Goal: Task Accomplishment & Management: Manage account settings

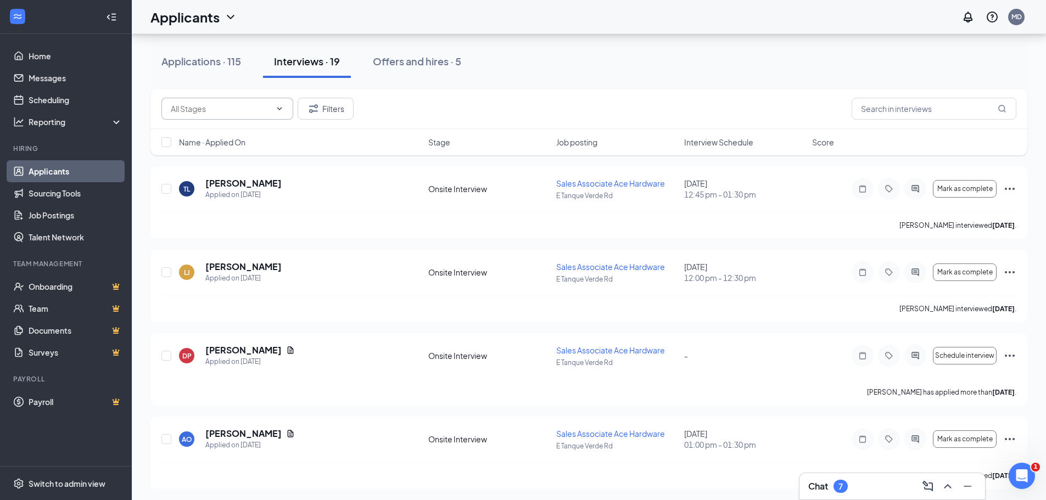
click at [269, 109] on input "text" at bounding box center [221, 109] width 100 height 12
click at [269, 108] on input "text" at bounding box center [221, 109] width 100 height 12
click at [311, 106] on icon "Filter" at bounding box center [313, 108] width 9 height 8
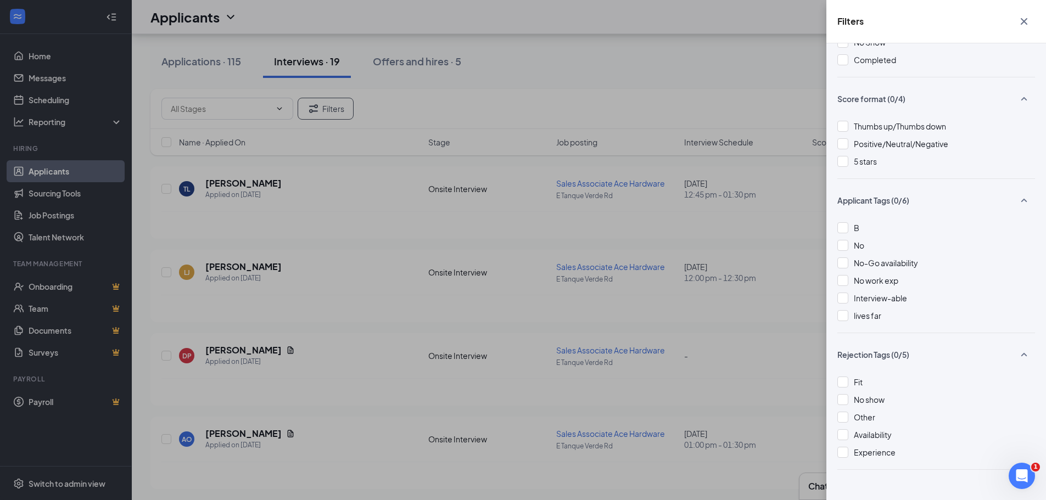
scroll to position [237, 0]
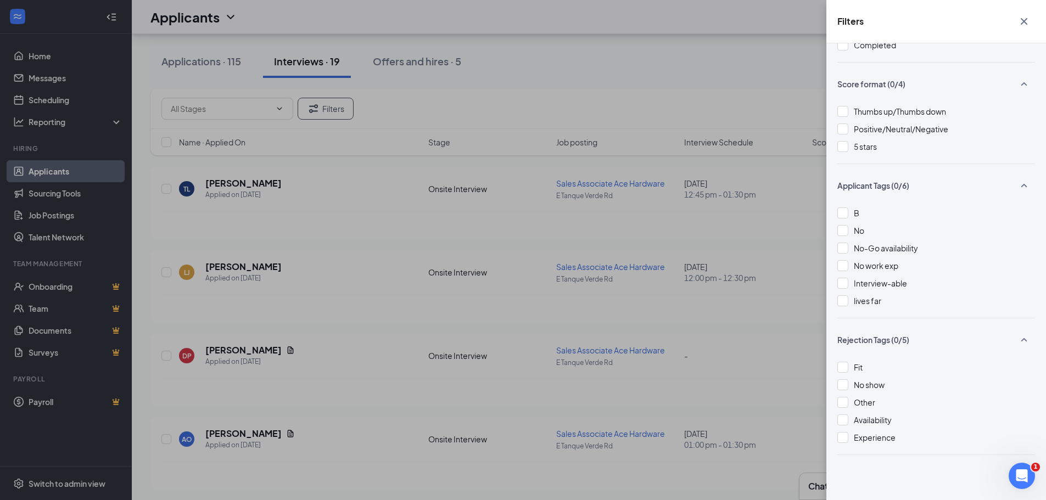
click at [653, 147] on div "Filters Applicant Status (0/5) Unread message Hasn't messaged back Stuck in sta…" at bounding box center [523, 250] width 1046 height 500
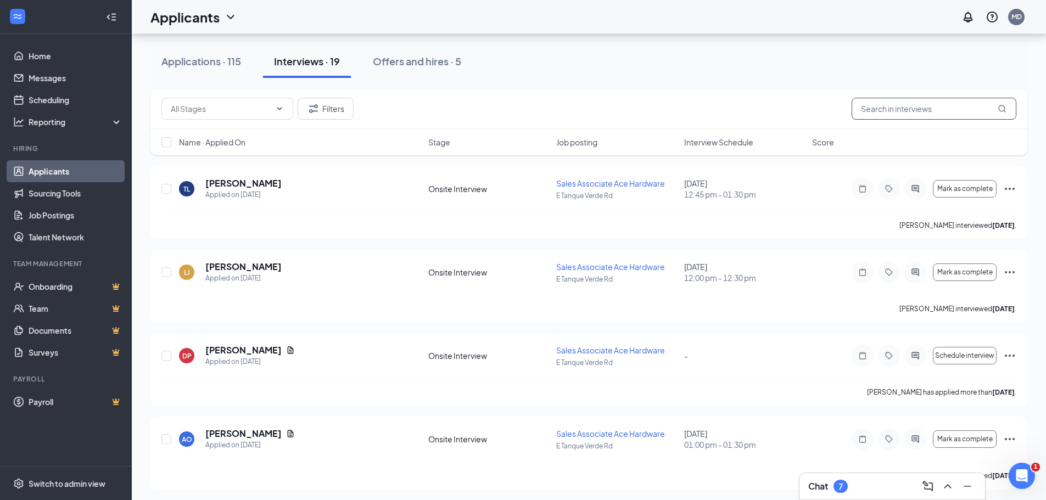
click at [898, 117] on input "text" at bounding box center [933, 109] width 165 height 22
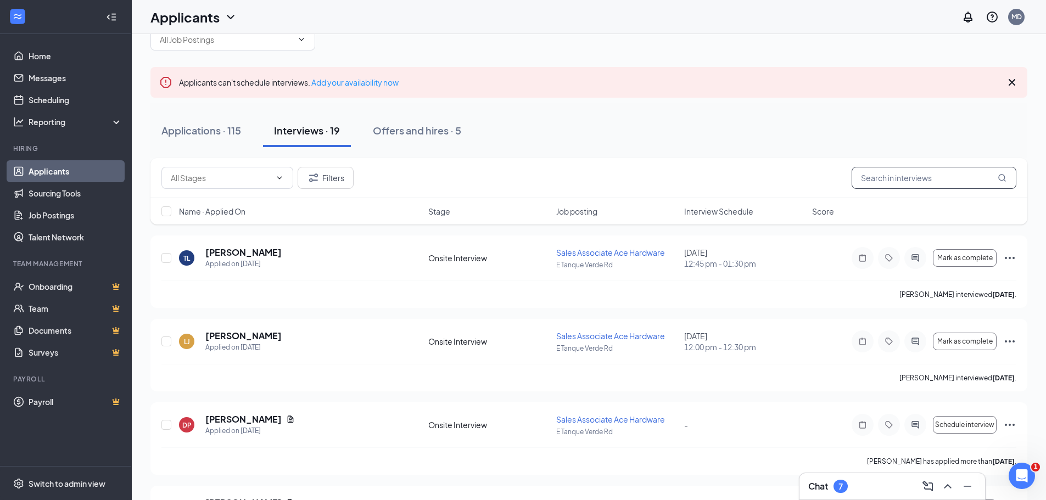
scroll to position [0, 0]
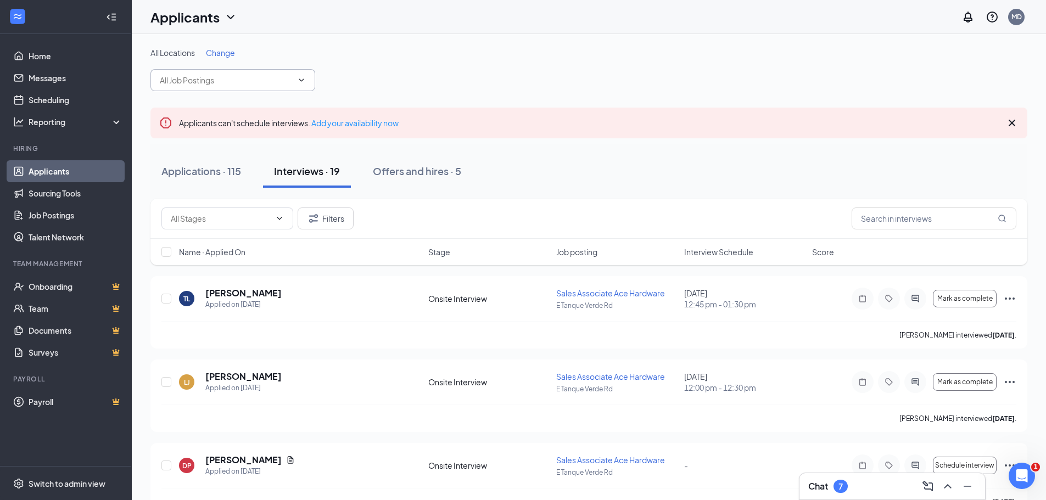
click at [260, 80] on input "text" at bounding box center [226, 80] width 133 height 12
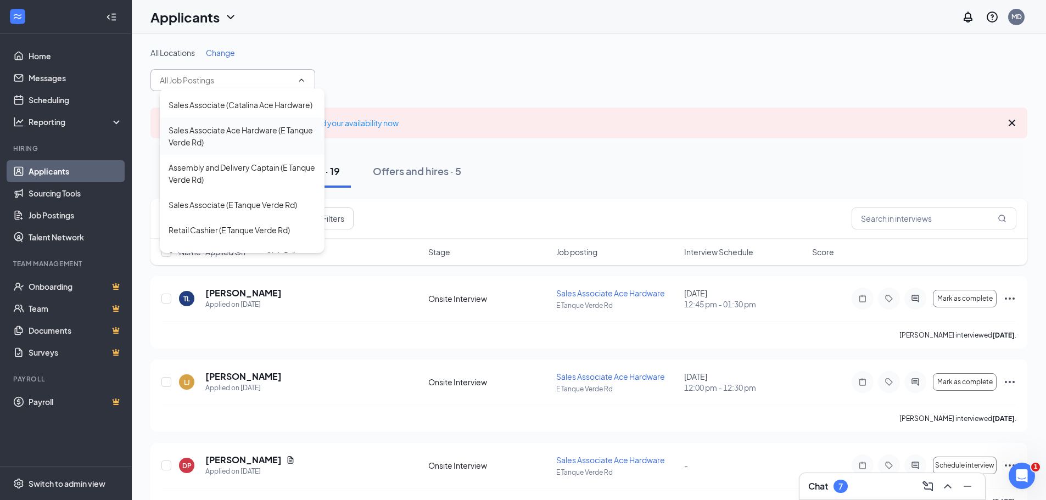
scroll to position [165, 0]
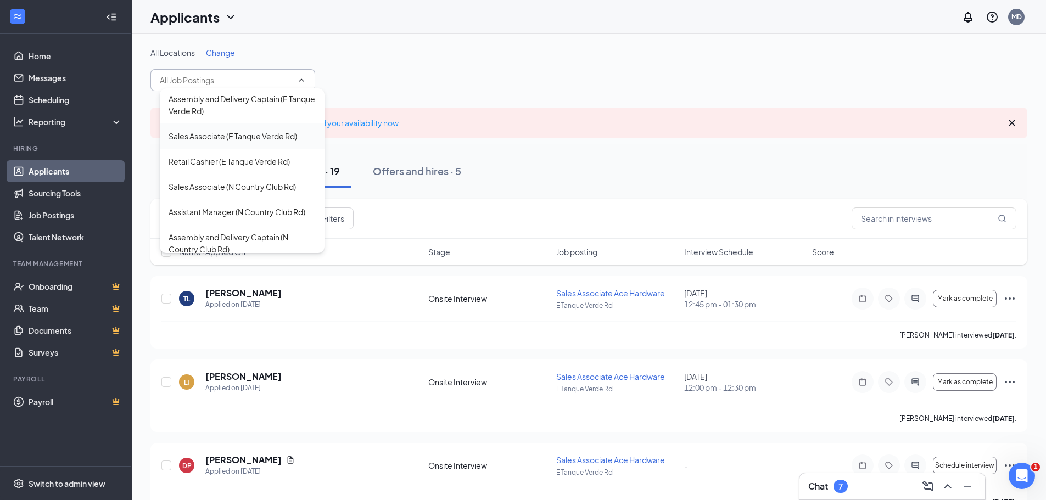
click at [252, 142] on div "Sales Associate (E Tanque Verde Rd)" at bounding box center [232, 136] width 128 height 12
type input "Sales Associate (E Tanque Verde Rd)"
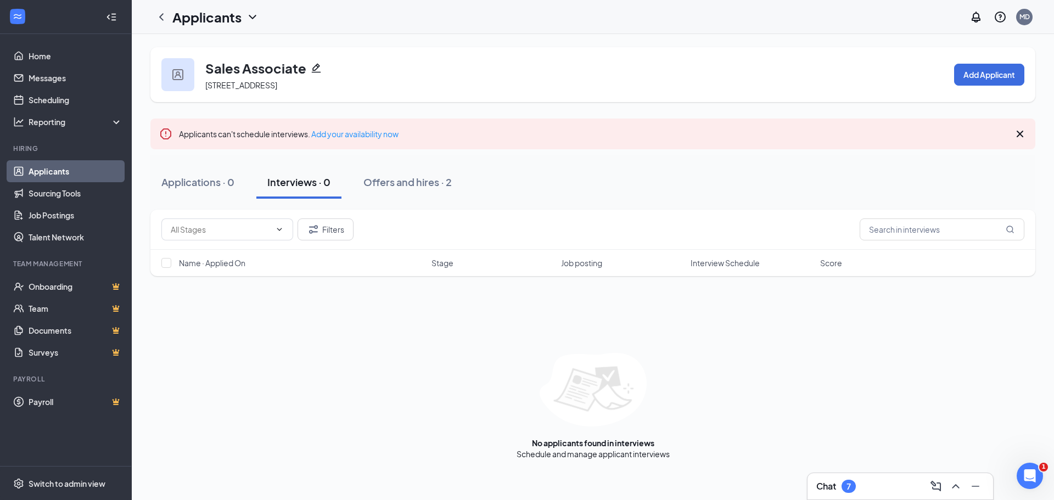
click at [210, 20] on h1 "Applicants" at bounding box center [206, 17] width 69 height 19
click at [250, 16] on icon "ChevronDown" at bounding box center [252, 16] width 13 height 13
click at [313, 65] on icon "Pencil" at bounding box center [316, 68] width 11 height 11
click at [158, 23] on icon "ChevronLeft" at bounding box center [161, 16] width 13 height 13
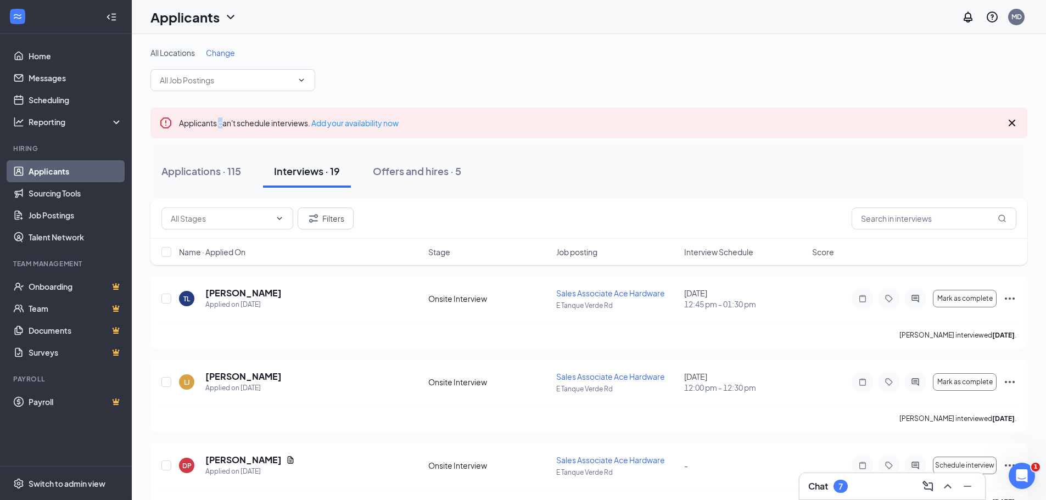
click at [223, 69] on div "All Locations Change" at bounding box center [588, 69] width 876 height 44
click at [223, 77] on input "text" at bounding box center [226, 80] width 133 height 12
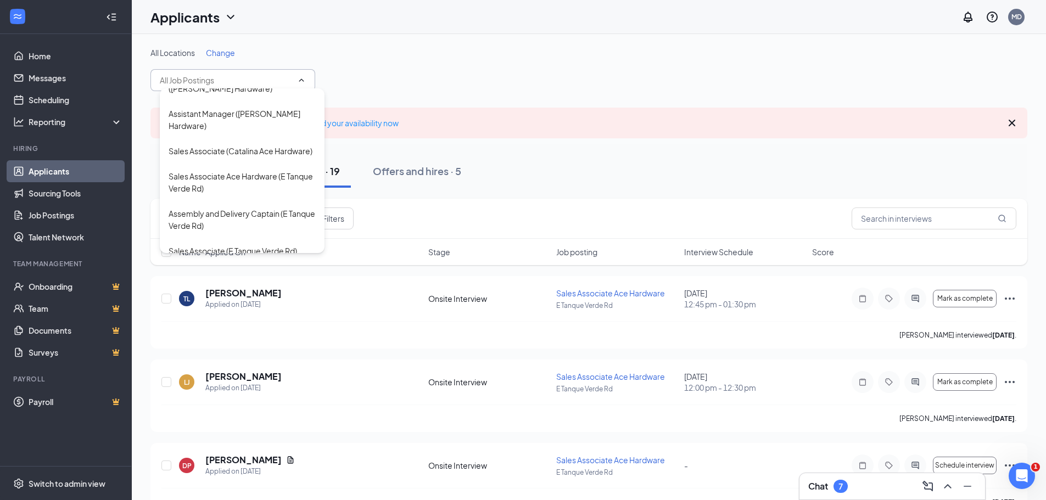
scroll to position [75, 0]
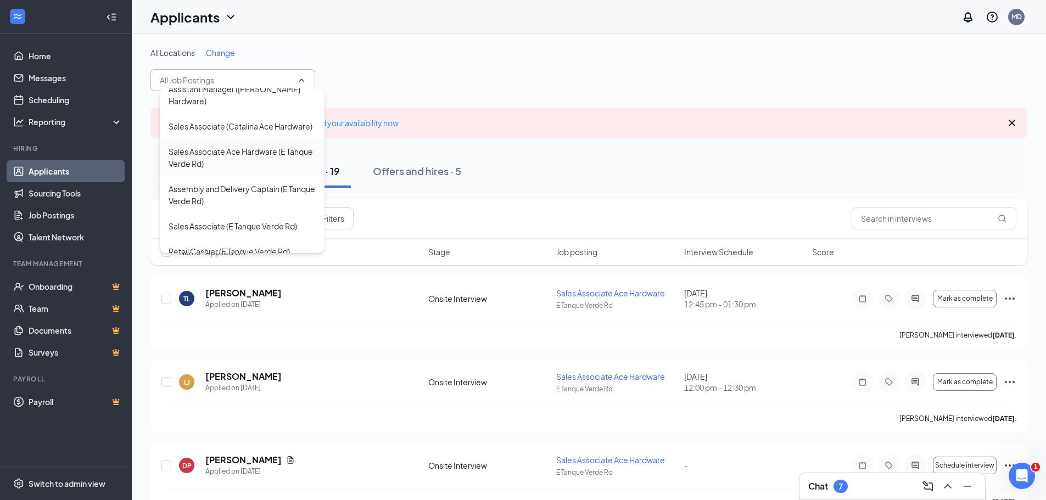
click at [210, 170] on div "Sales Associate Ace Hardware (E Tanque Verde Rd)" at bounding box center [241, 157] width 147 height 24
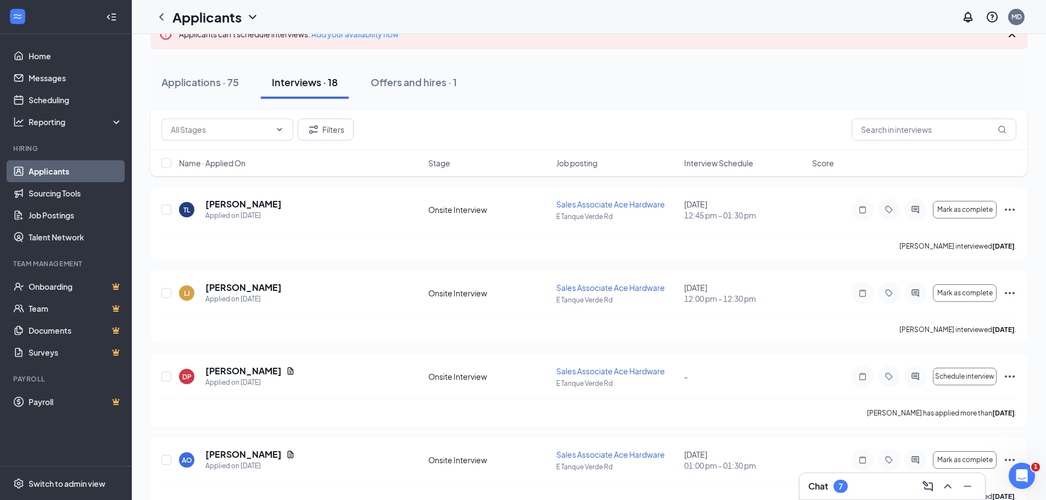
scroll to position [110, 0]
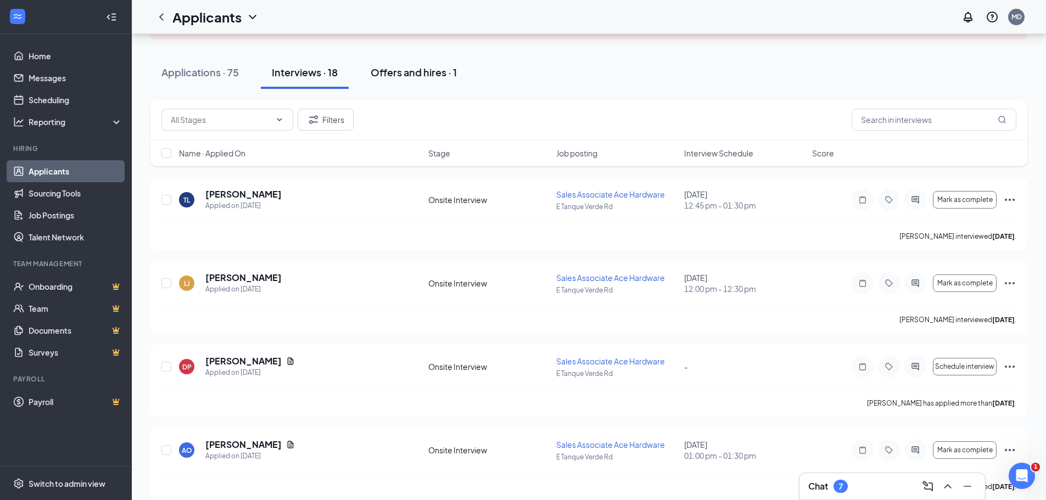
click at [424, 66] on div "Offers and hires · 1" at bounding box center [413, 72] width 86 height 14
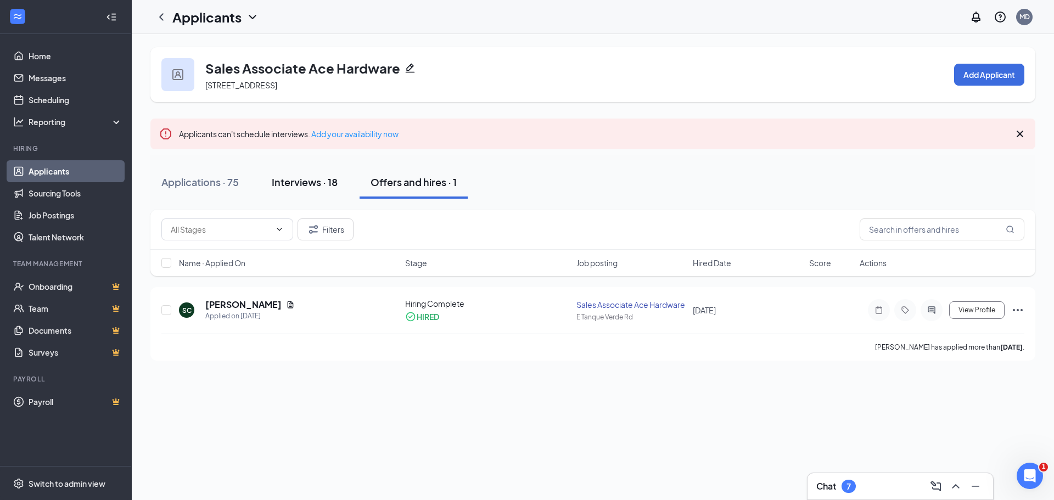
click at [314, 186] on div "Interviews · 18" at bounding box center [305, 182] width 66 height 14
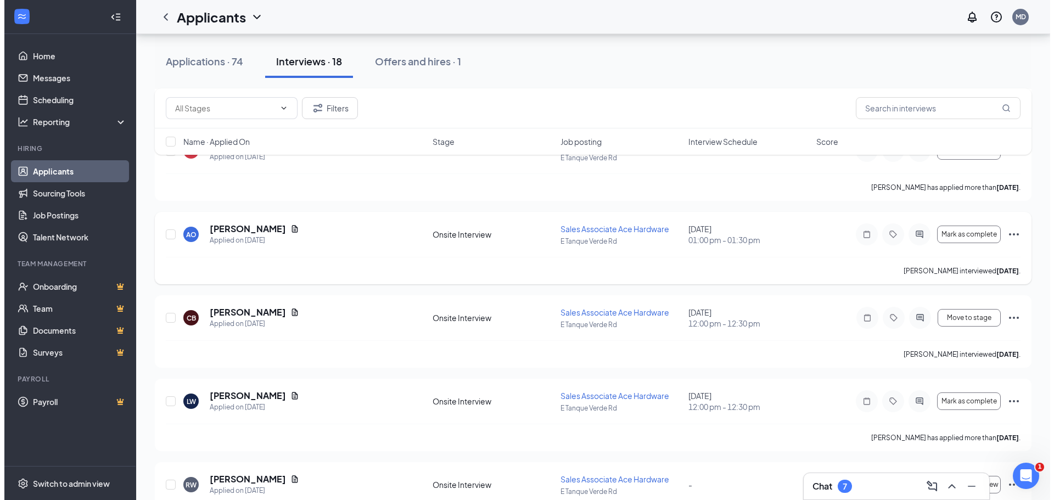
scroll to position [384, 0]
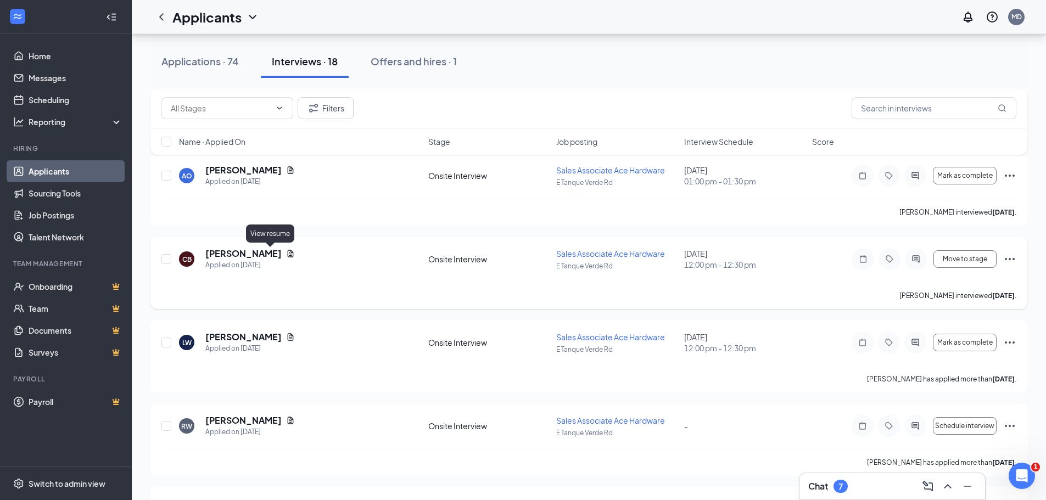
click at [288, 252] on icon "Document" at bounding box center [291, 253] width 6 height 7
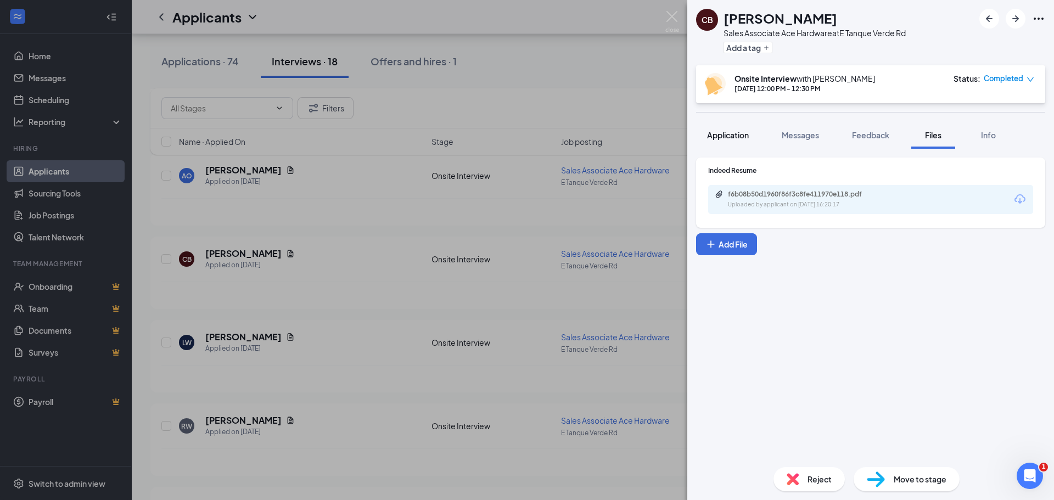
click at [752, 131] on button "Application" at bounding box center [728, 134] width 64 height 27
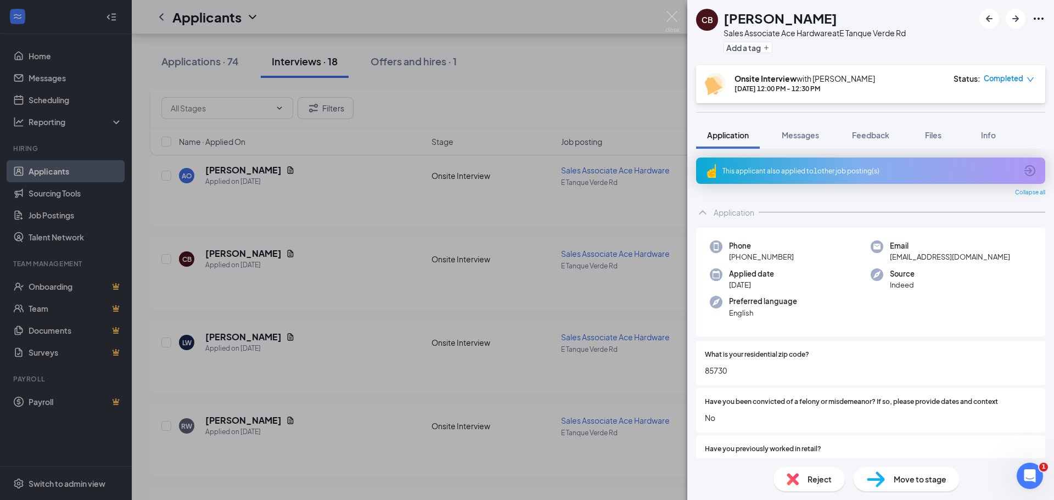
click at [830, 166] on div "This applicant also applied to 1 other job posting(s)" at bounding box center [869, 170] width 294 height 9
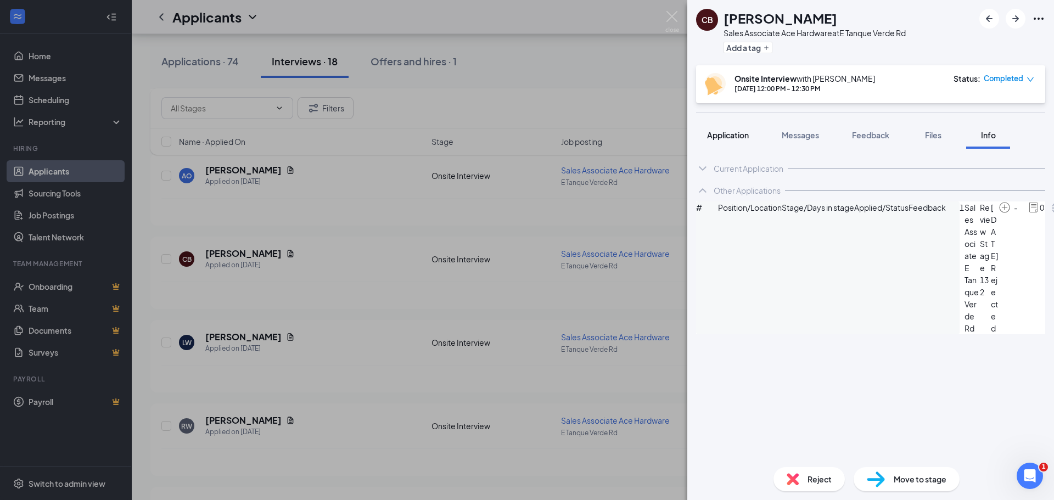
click at [707, 133] on span "Application" at bounding box center [728, 135] width 42 height 10
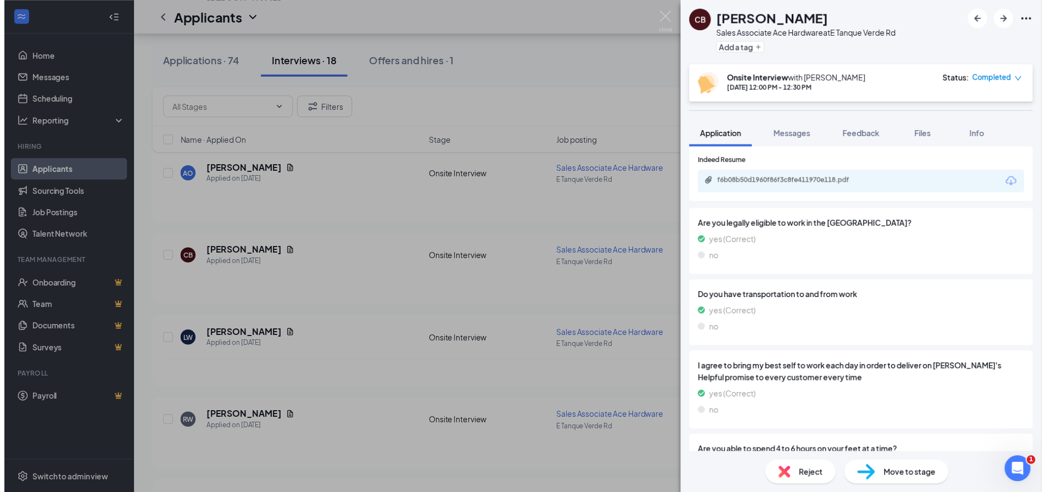
scroll to position [823, 0]
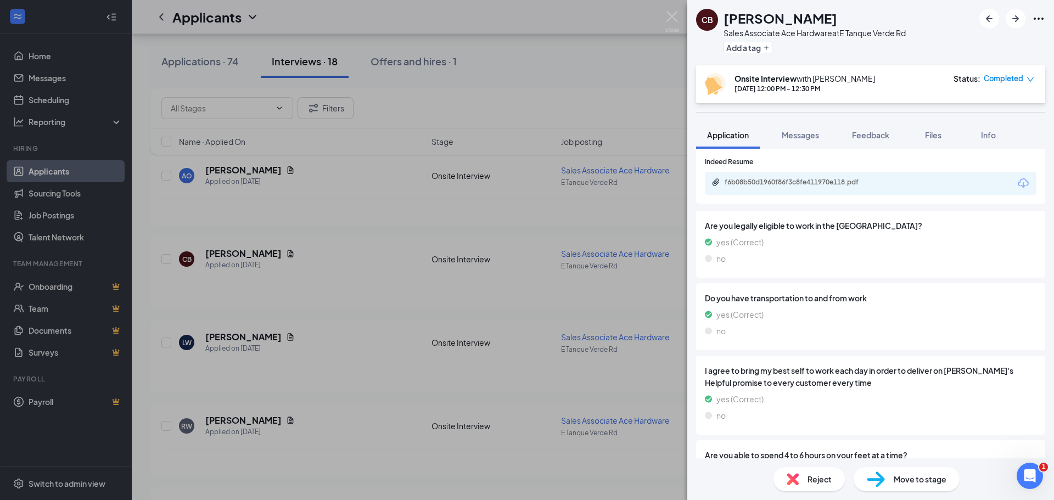
click at [490, 170] on div "CB Chase Brown Sales Associate Ace Hardware at E Tanque Verde Rd Add a tag Onsi…" at bounding box center [527, 250] width 1054 height 500
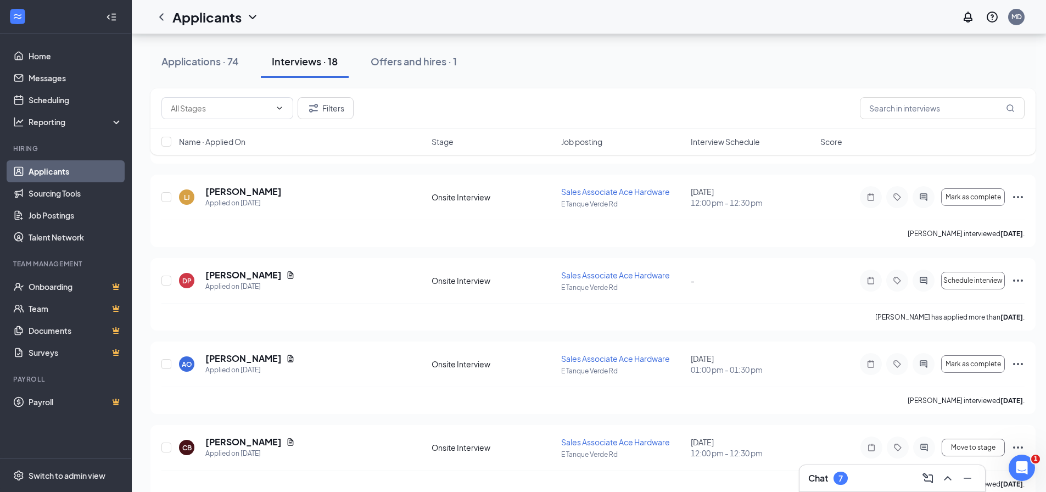
scroll to position [193, 0]
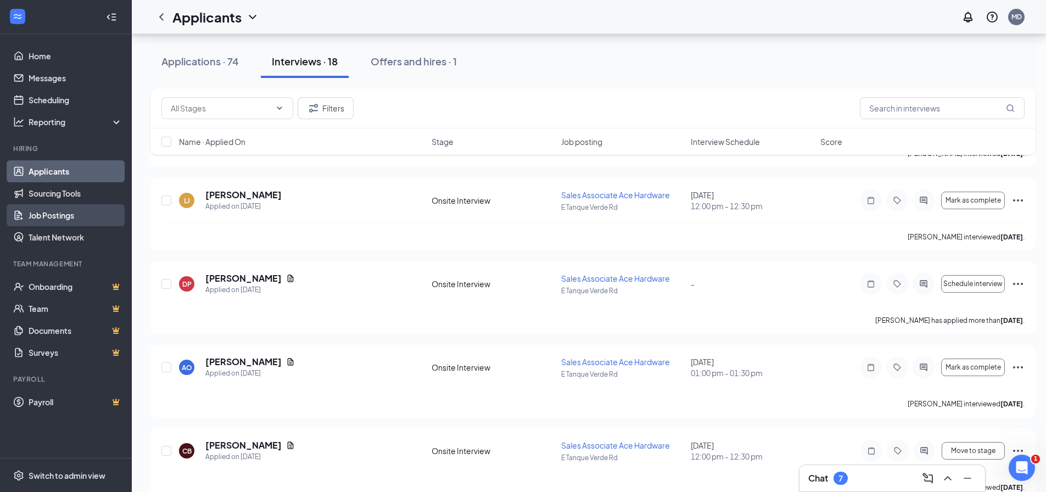
click at [61, 206] on link "Job Postings" at bounding box center [76, 215] width 94 height 22
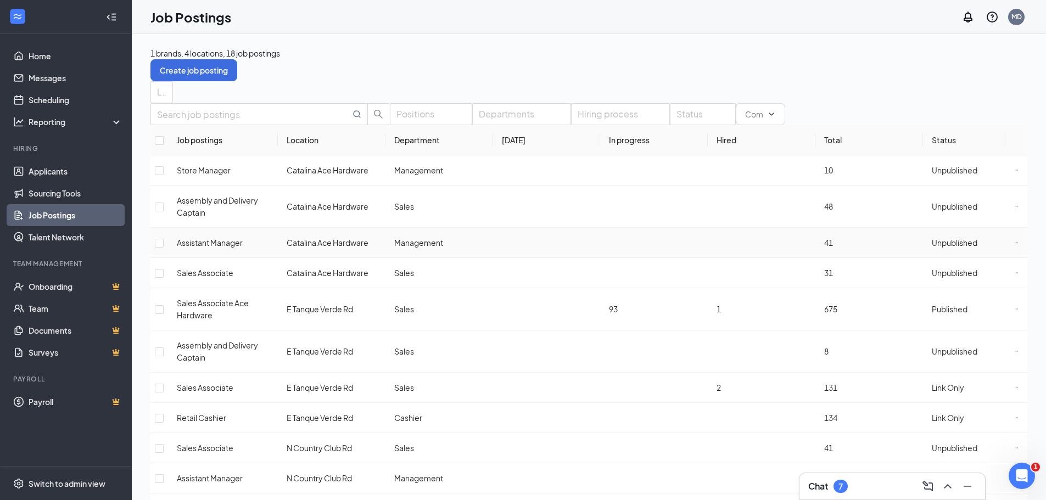
scroll to position [55, 0]
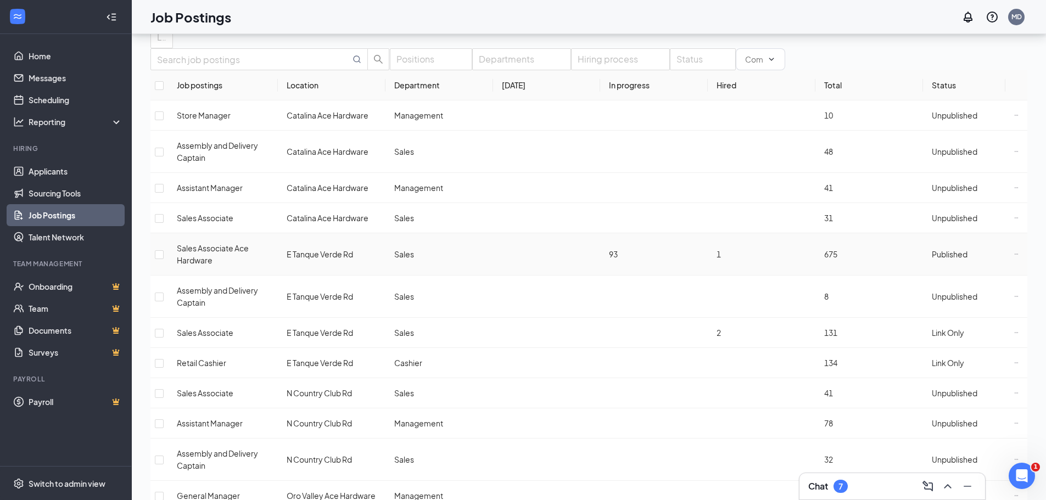
click at [1014, 256] on icon "Ellipses" at bounding box center [1016, 254] width 4 height 4
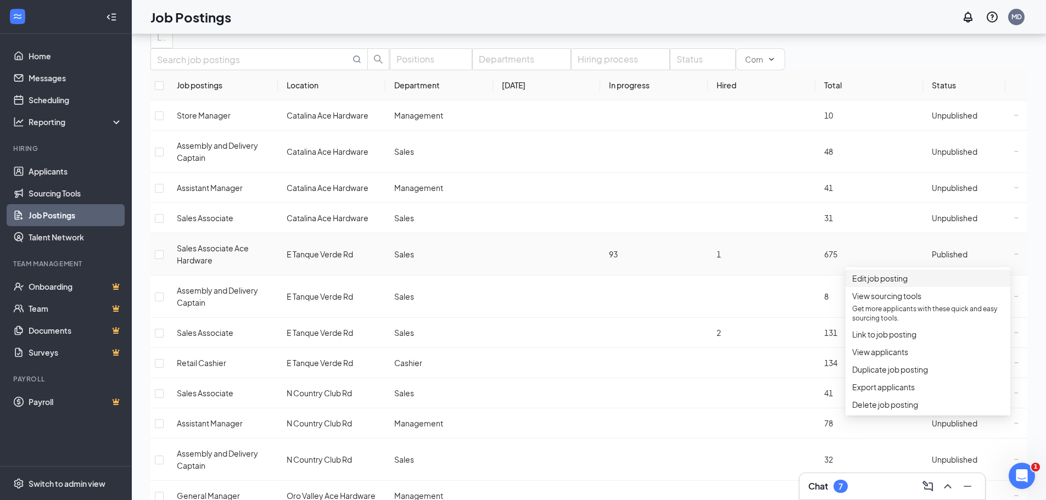
click at [881, 283] on span "Edit job posting" at bounding box center [879, 278] width 55 height 10
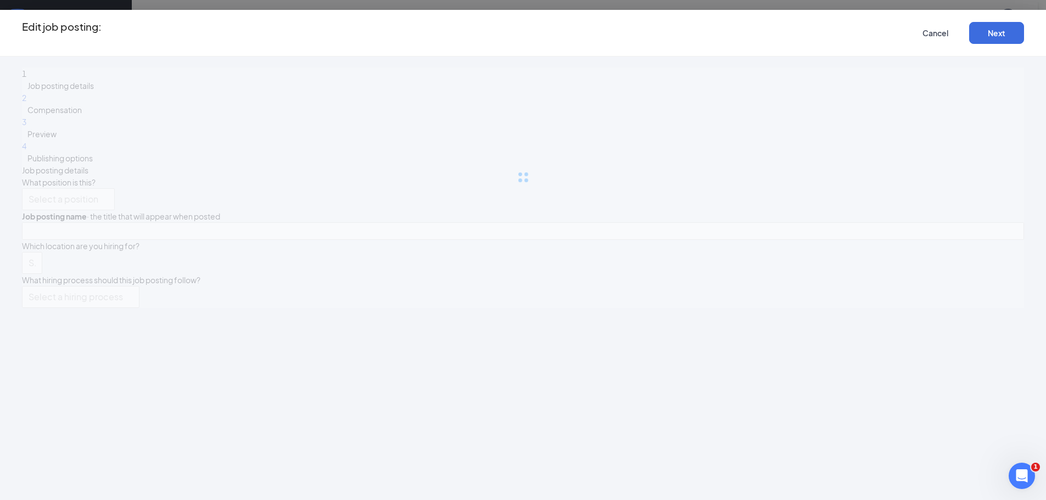
type input "Sales Associate Ace Hardware"
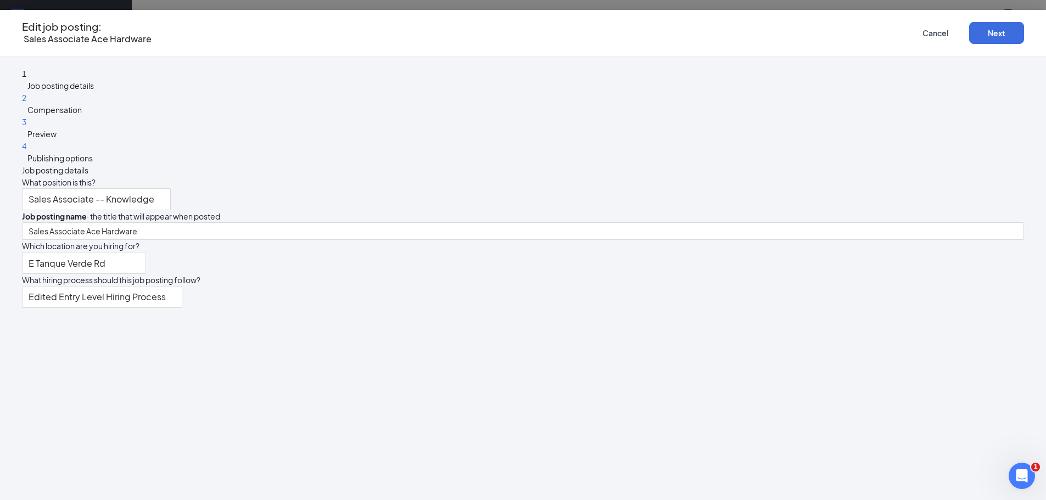
click at [93, 163] on span "Publishing options" at bounding box center [59, 158] width 65 height 10
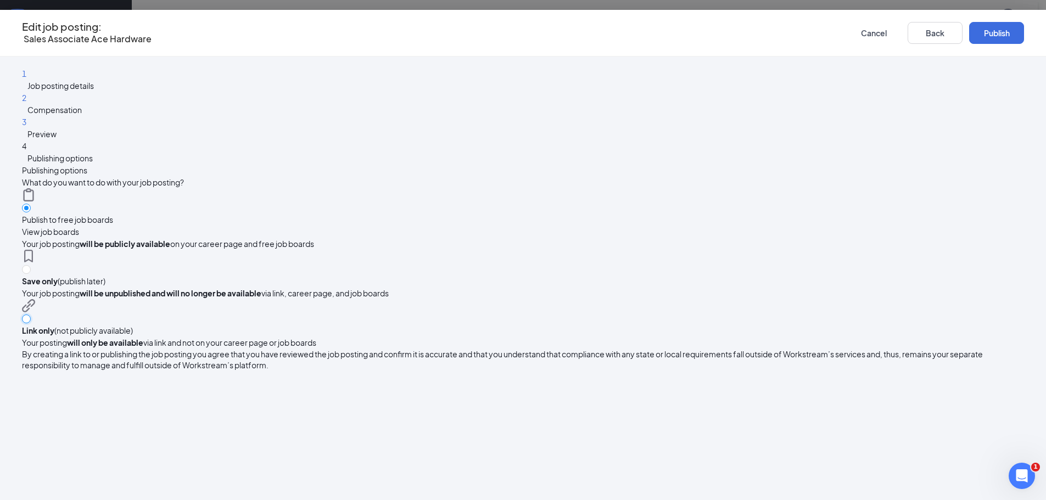
click at [31, 314] on input "radio" at bounding box center [26, 318] width 9 height 9
radio input "true"
radio input "false"
click at [969, 38] on button "Link only" at bounding box center [996, 33] width 55 height 22
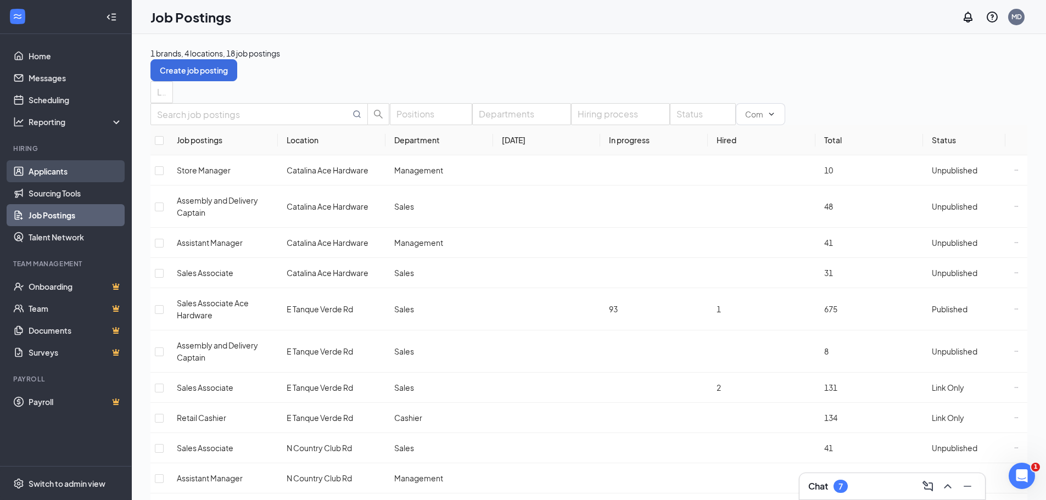
click at [52, 176] on link "Applicants" at bounding box center [76, 171] width 94 height 22
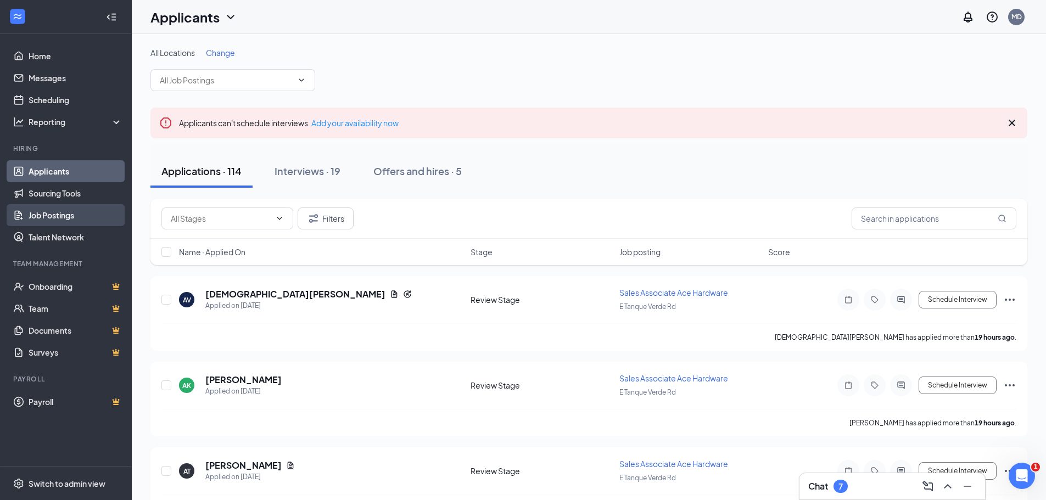
click at [65, 217] on link "Job Postings" at bounding box center [76, 215] width 94 height 22
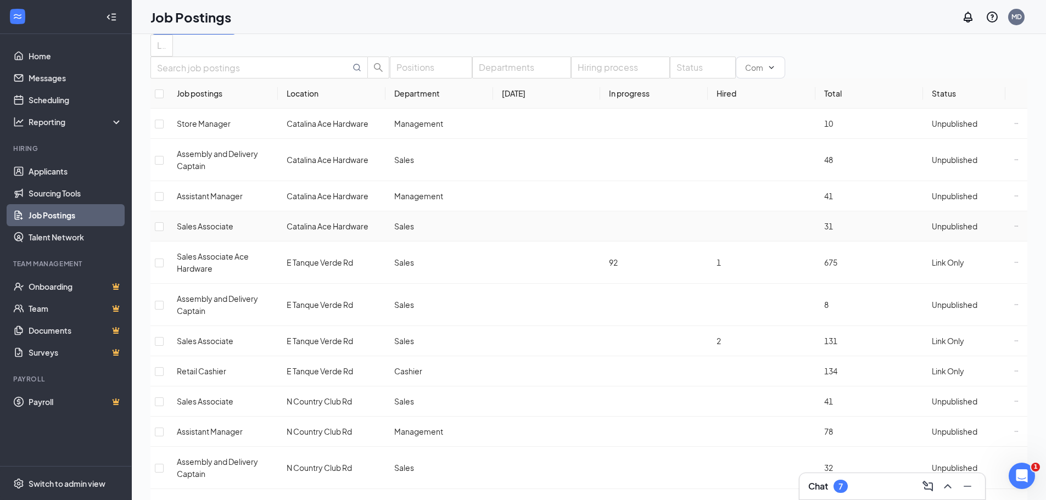
scroll to position [165, 0]
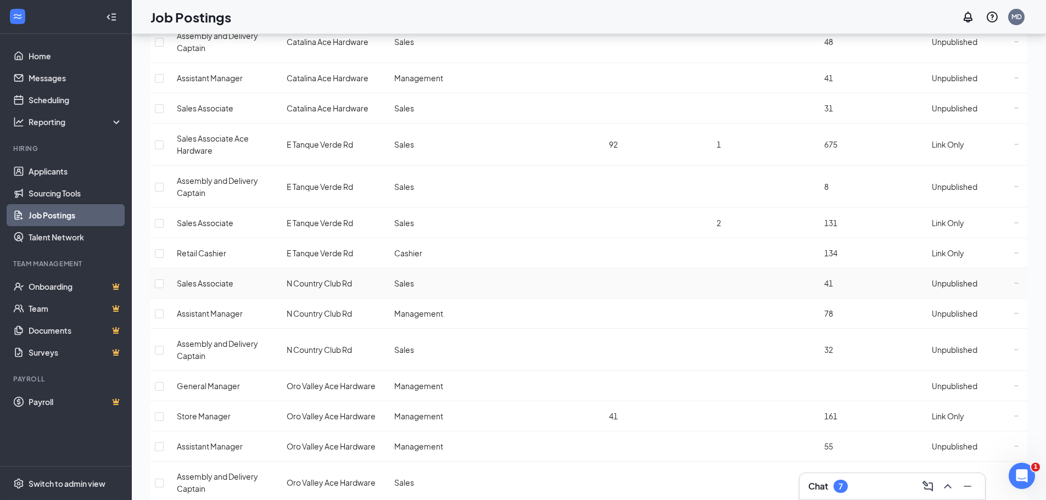
click at [1014, 283] on icon "Ellipses" at bounding box center [1015, 283] width 3 height 1
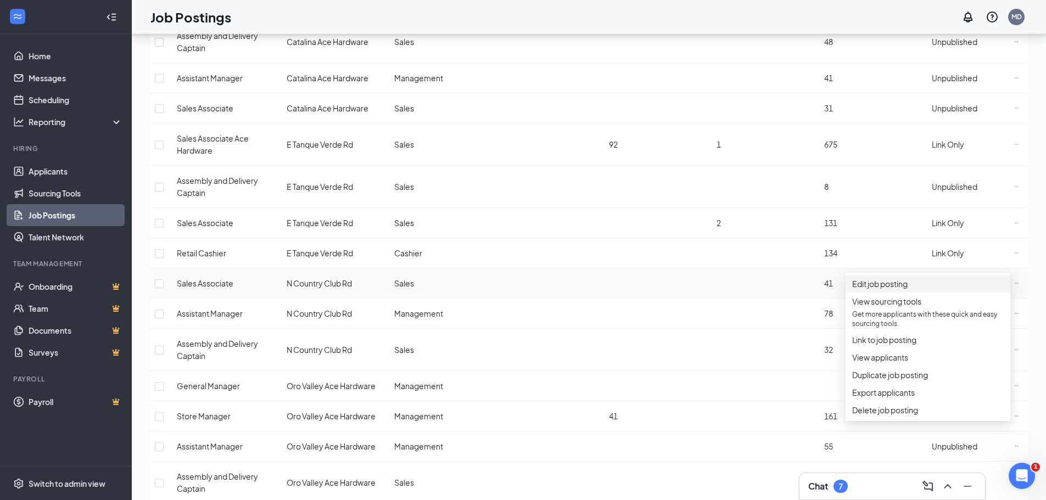
click at [894, 289] on span "Edit job posting" at bounding box center [879, 284] width 55 height 10
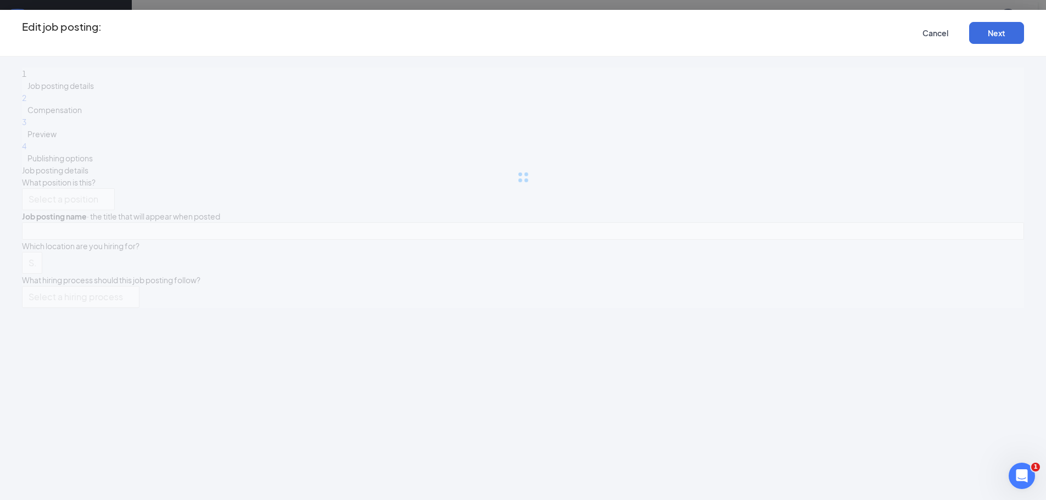
type input "Sales Associate"
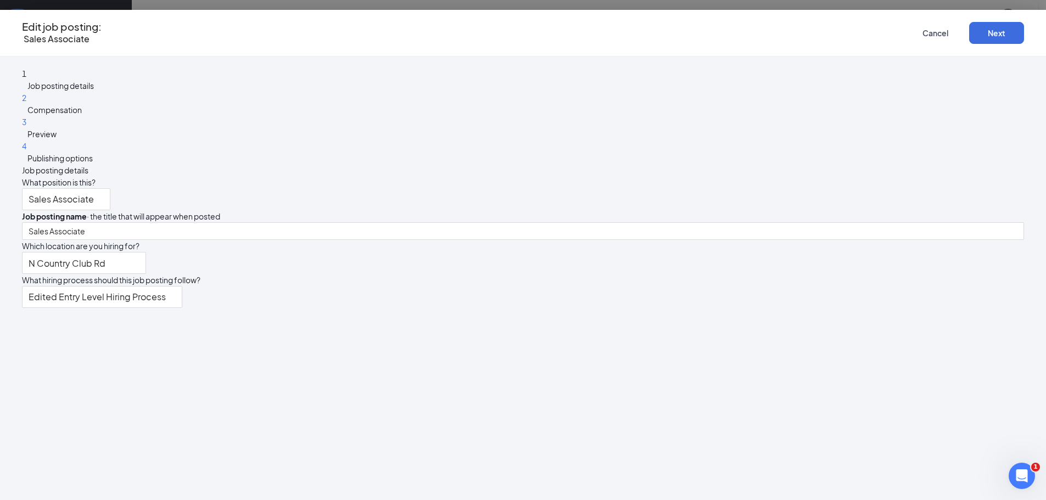
click at [265, 116] on div "2 Compensation" at bounding box center [523, 104] width 1002 height 24
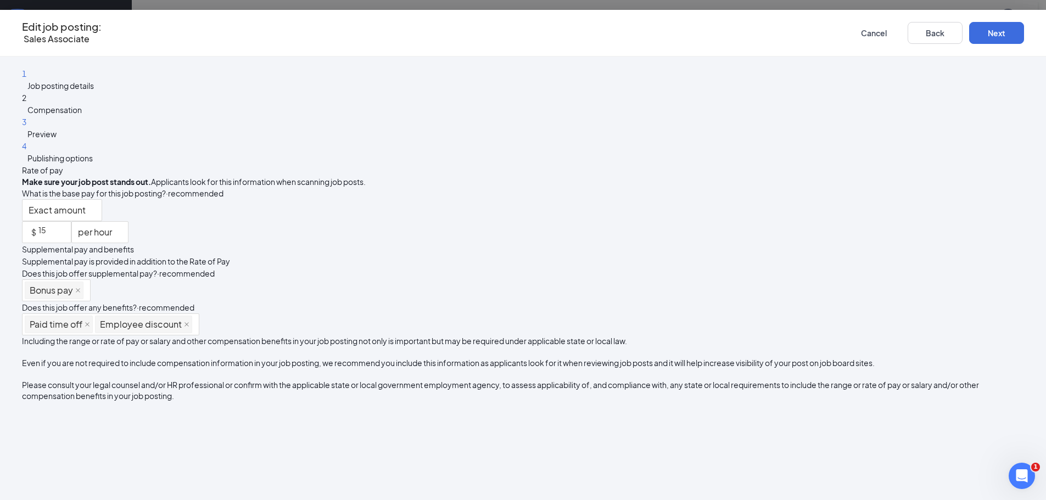
click at [57, 139] on span "Preview" at bounding box center [41, 134] width 29 height 10
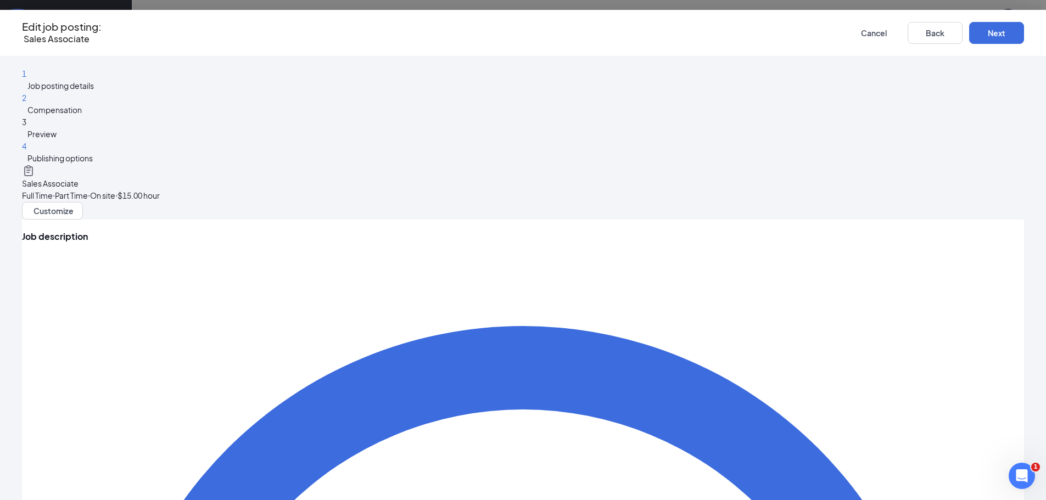
click at [268, 164] on div "4 Publishing options" at bounding box center [523, 152] width 1002 height 24
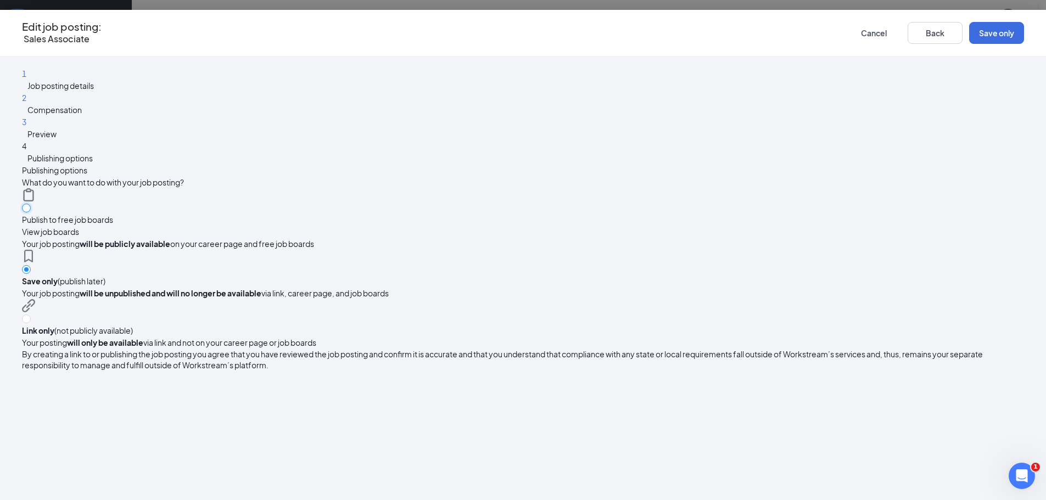
click at [31, 204] on input "radio" at bounding box center [26, 208] width 9 height 9
radio input "true"
radio input "false"
click at [923, 45] on div "Edit job posting: Sales Associate Cancel Back Publish" at bounding box center [523, 33] width 1046 height 47
click at [969, 38] on button "Publish" at bounding box center [996, 33] width 55 height 22
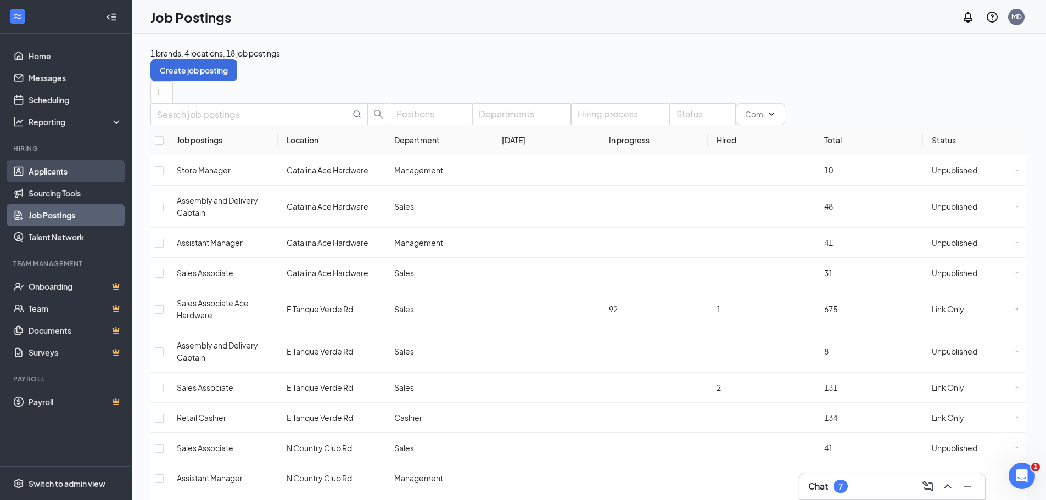
drag, startPoint x: 59, startPoint y: 172, endPoint x: 95, endPoint y: 166, distance: 37.3
click at [59, 172] on link "Applicants" at bounding box center [76, 171] width 94 height 22
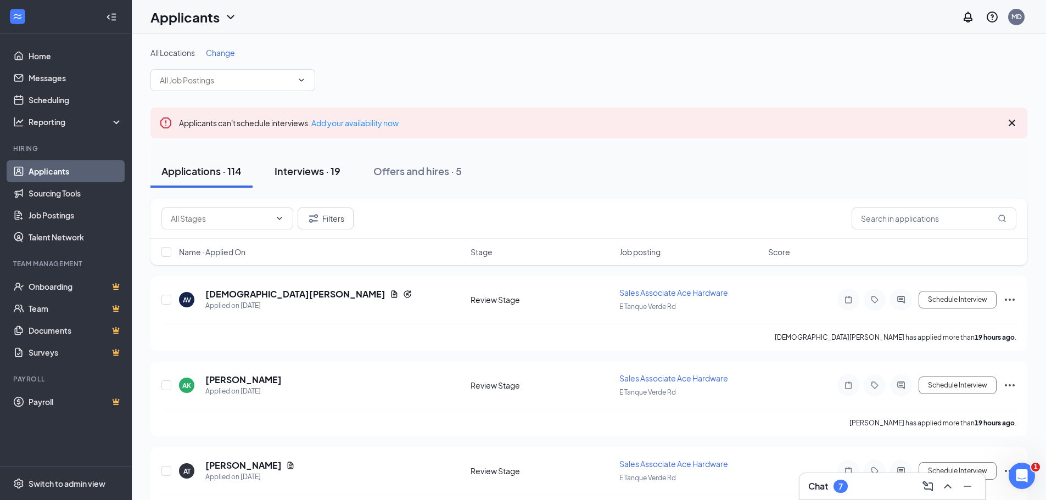
click at [290, 170] on div "Interviews · 19" at bounding box center [307, 171] width 66 height 14
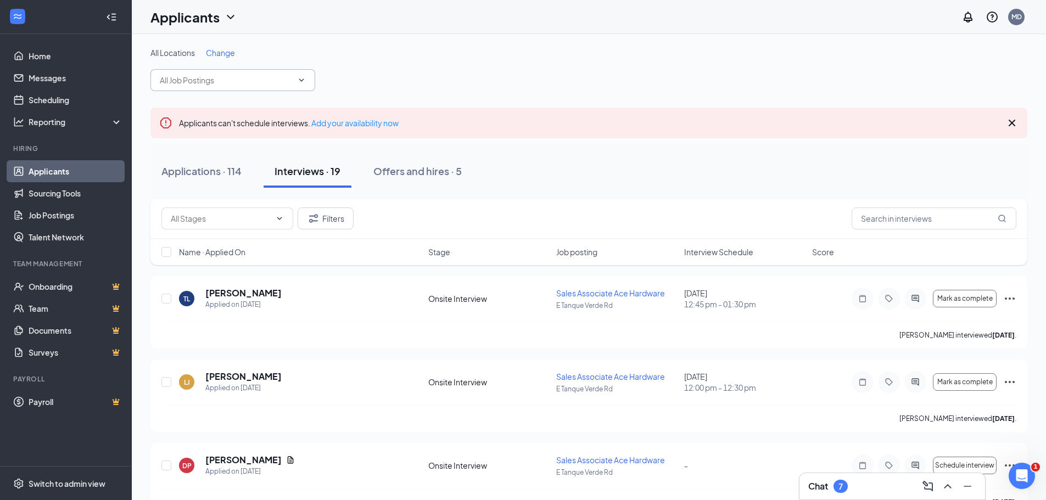
click at [176, 87] on span at bounding box center [232, 80] width 165 height 22
click at [183, 86] on input "text" at bounding box center [226, 80] width 133 height 12
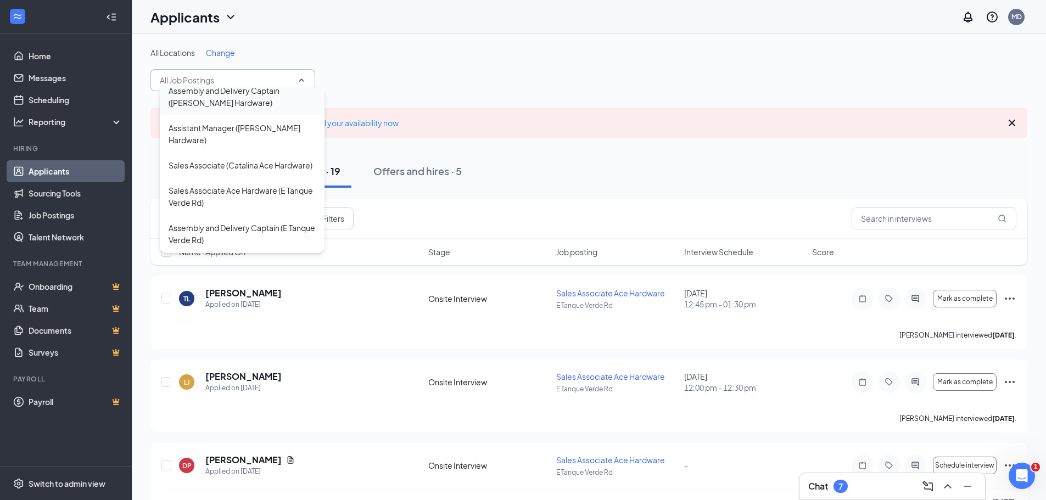
scroll to position [55, 0]
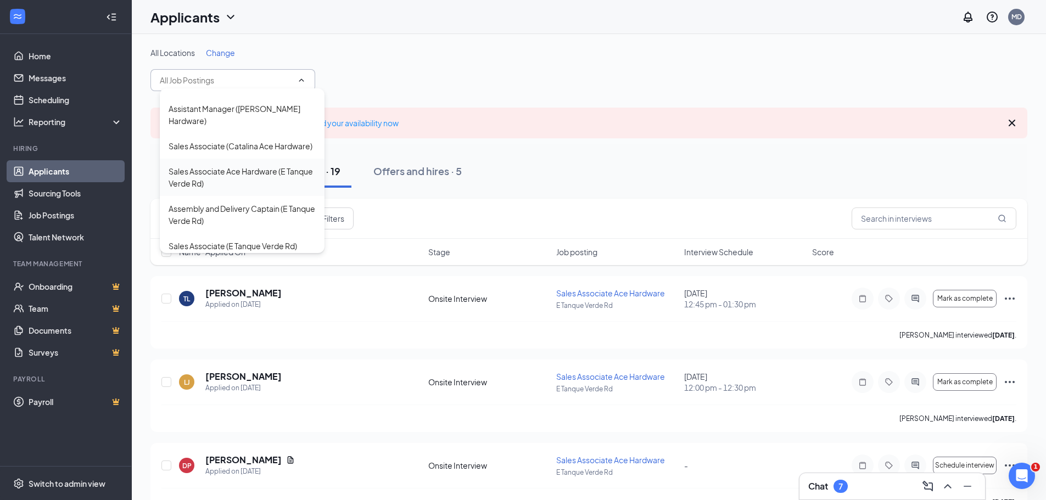
click at [247, 189] on div "Sales Associate Ace Hardware (E Tanque Verde Rd)" at bounding box center [241, 177] width 147 height 24
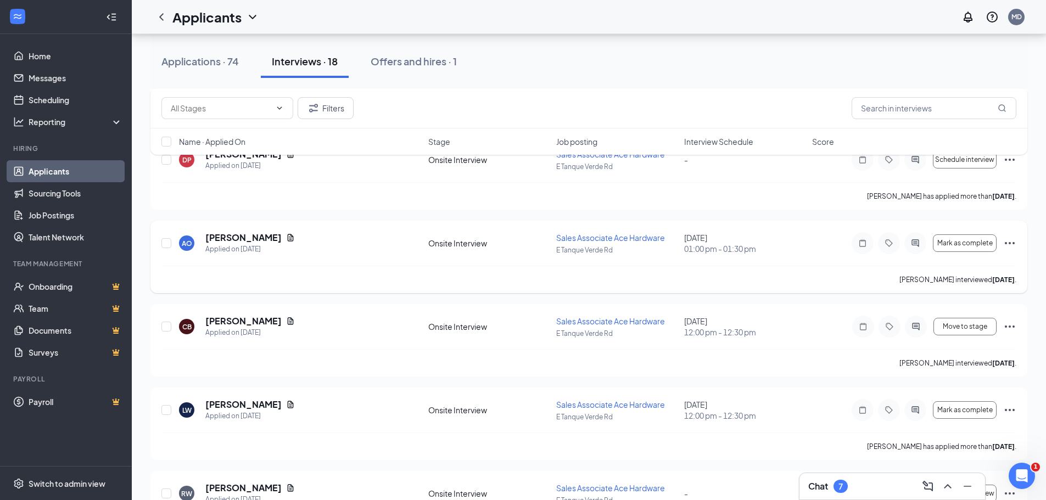
scroll to position [329, 0]
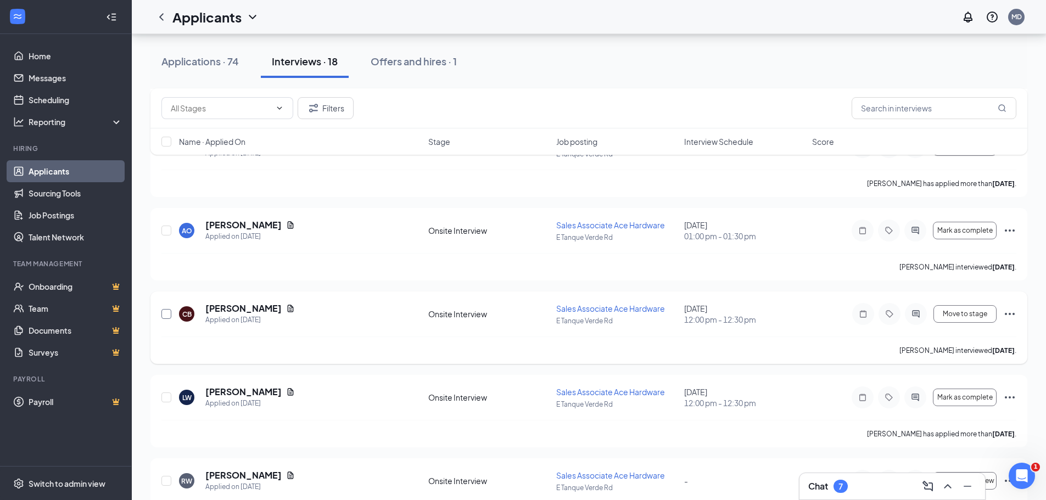
click at [166, 315] on input "checkbox" at bounding box center [166, 314] width 10 height 10
checkbox input "true"
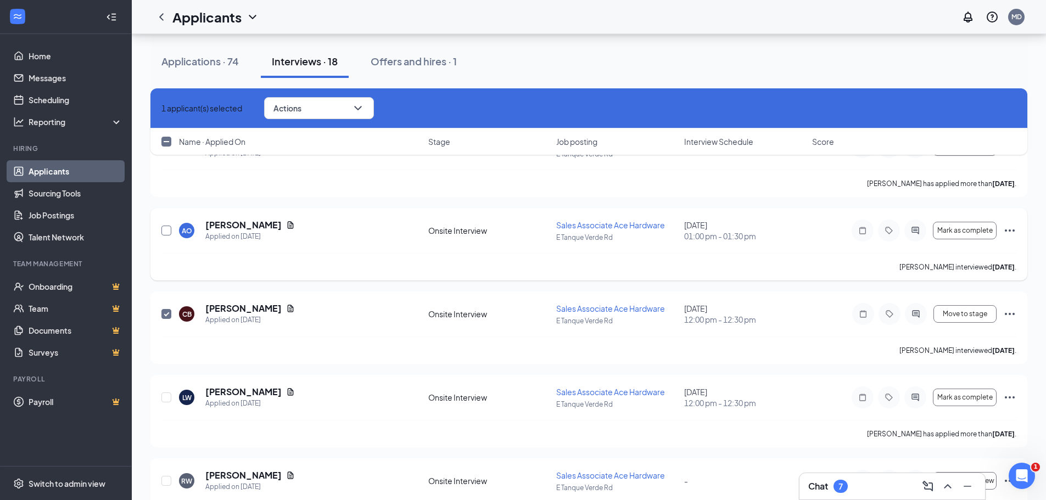
click at [164, 232] on input "checkbox" at bounding box center [166, 231] width 10 height 10
checkbox input "true"
click at [349, 107] on button "Actions" at bounding box center [319, 108] width 110 height 22
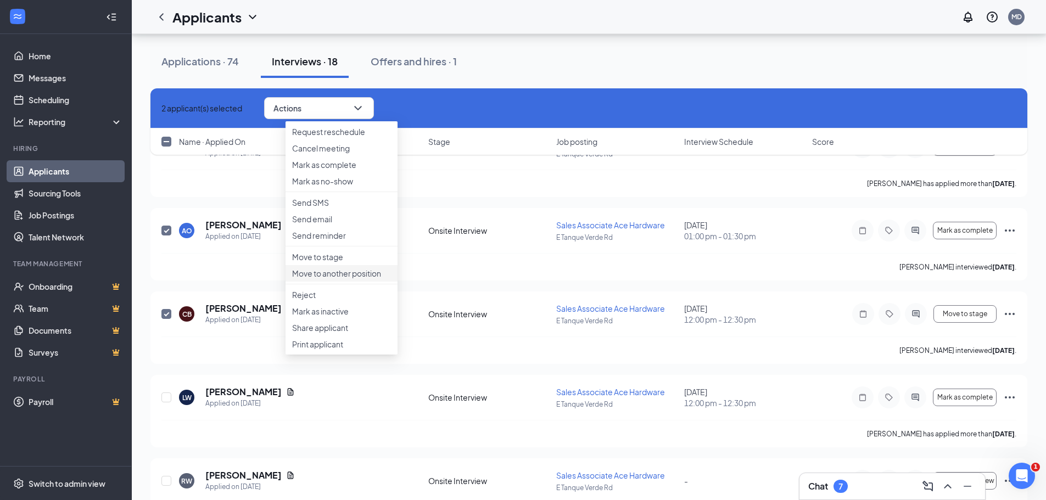
click at [346, 279] on p "Move to another position" at bounding box center [341, 273] width 99 height 11
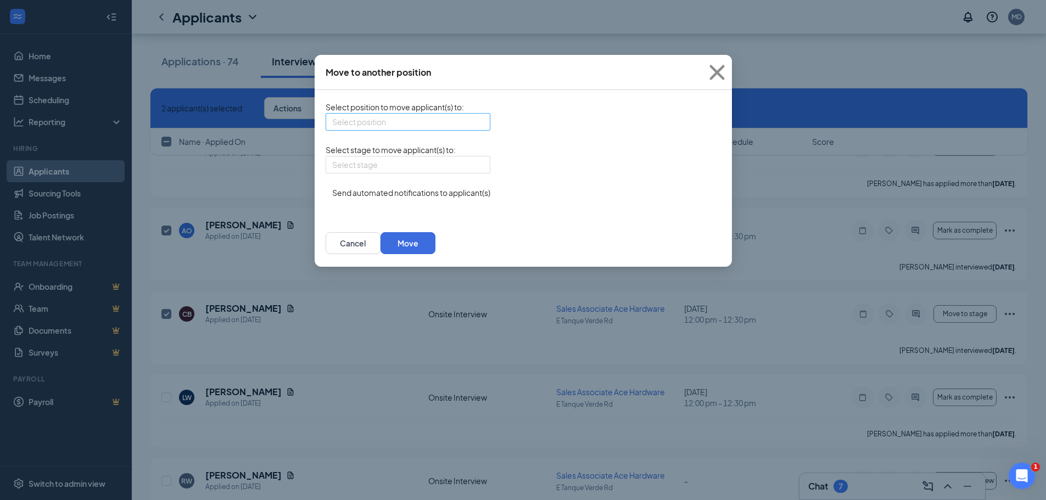
click at [407, 127] on input "search" at bounding box center [404, 122] width 144 height 16
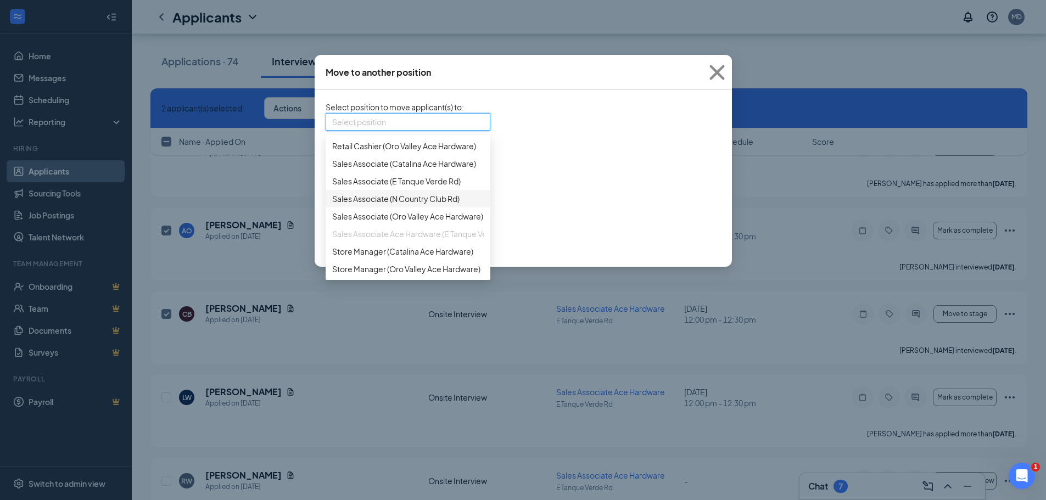
scroll to position [220, 0]
click at [436, 205] on span "Sales Associate (N Country Club Rd)" at bounding box center [395, 199] width 127 height 12
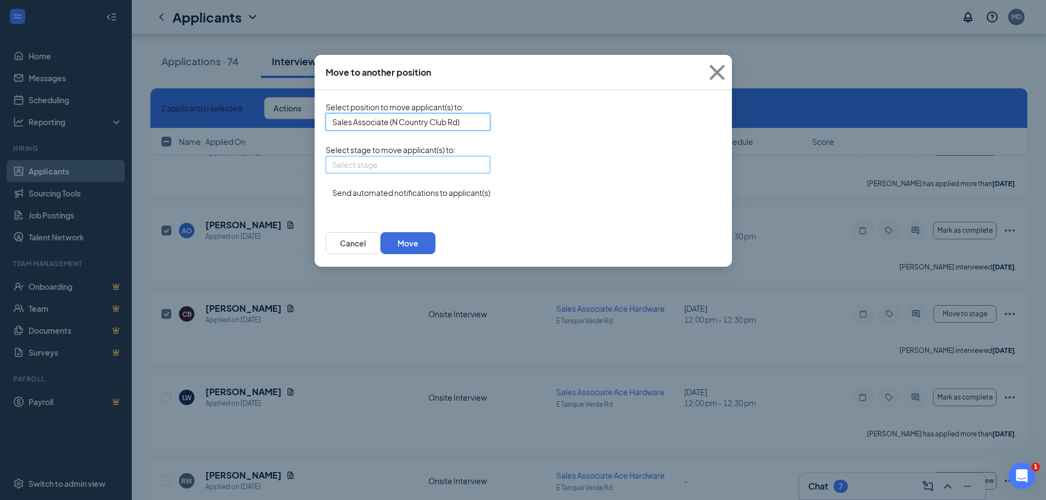
click at [400, 173] on input "search" at bounding box center [404, 164] width 144 height 16
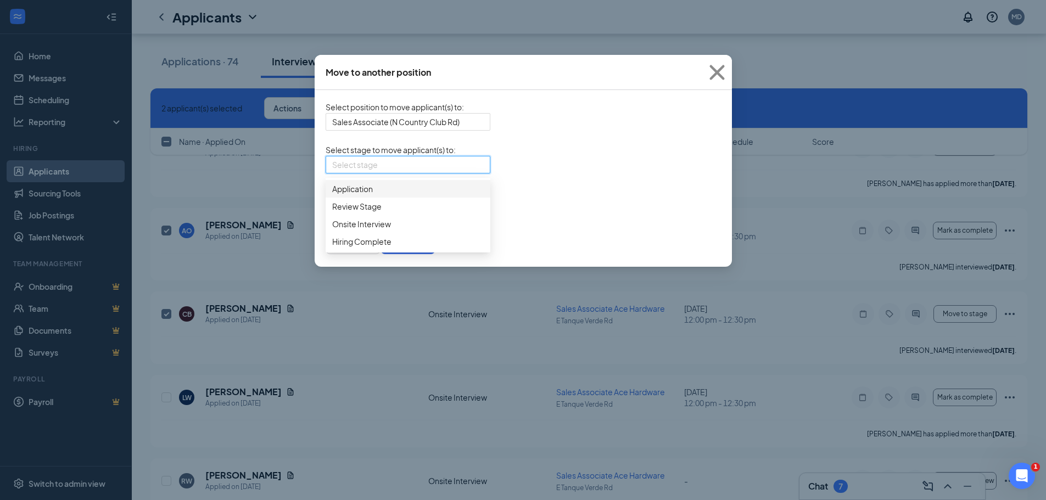
click at [383, 195] on span "Application" at bounding box center [407, 189] width 151 height 12
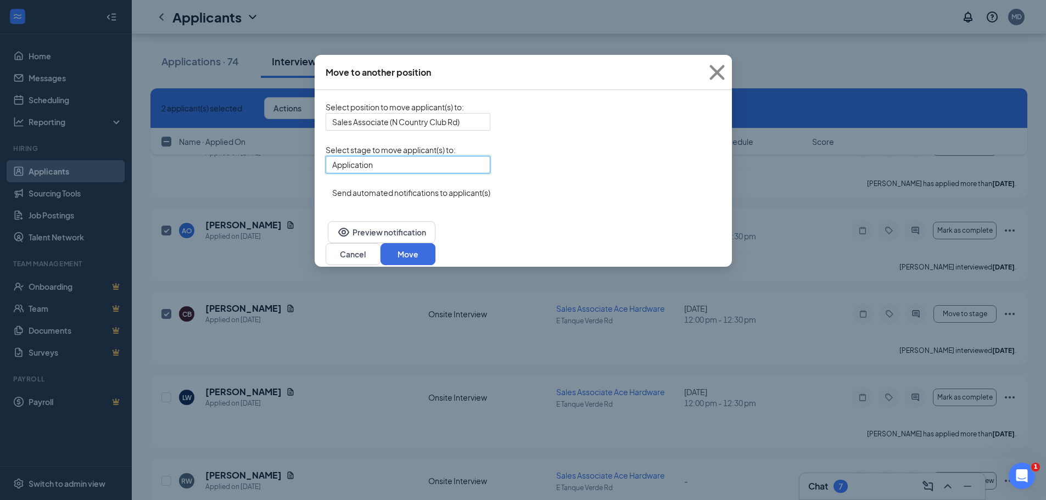
click at [325, 187] on button "button" at bounding box center [325, 187] width 0 height 0
click at [382, 243] on button "Preview notification" at bounding box center [382, 232] width 108 height 22
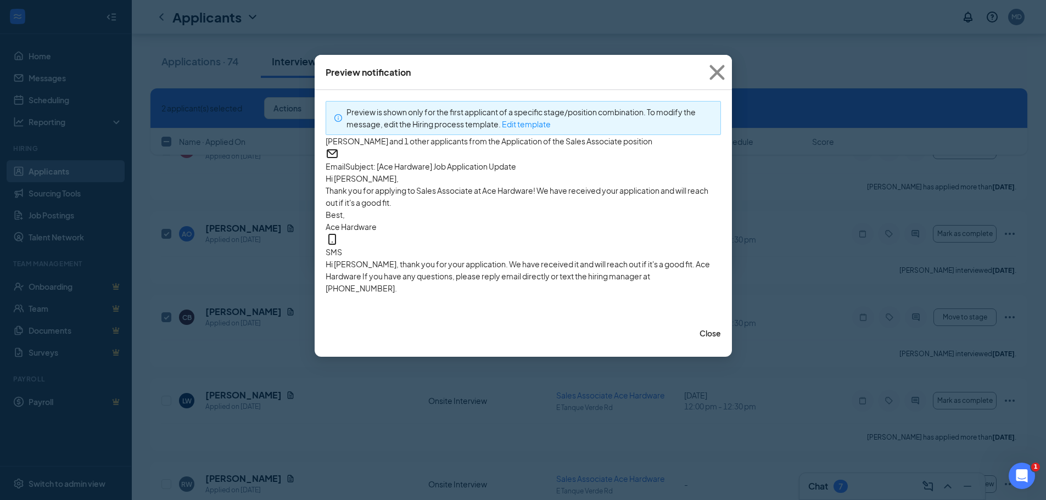
scroll to position [165, 0]
click at [699, 339] on button "Close" at bounding box center [709, 333] width 21 height 12
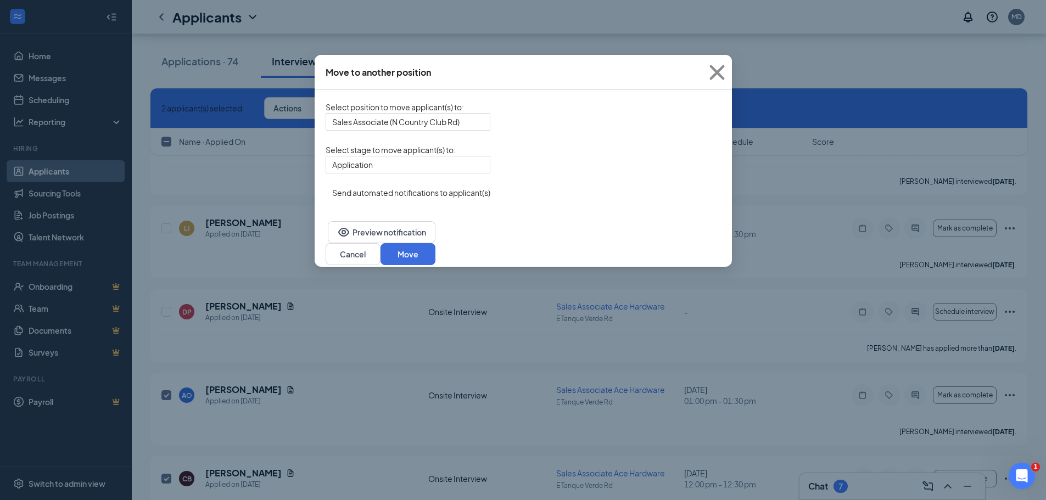
click at [338, 199] on form "Select position to move applicant(s) to : Sales Associate (N Country Club Rd) 4…" at bounding box center [522, 150] width 395 height 98
click at [325, 187] on button "button" at bounding box center [325, 187] width 0 height 0
click at [435, 246] on button "Move" at bounding box center [407, 254] width 55 height 22
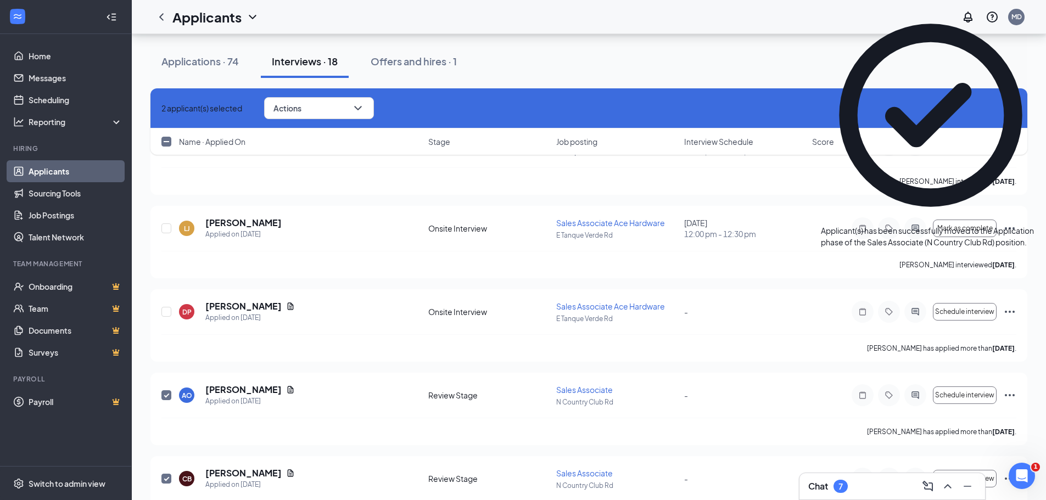
click at [65, 172] on link "Applicants" at bounding box center [76, 171] width 94 height 22
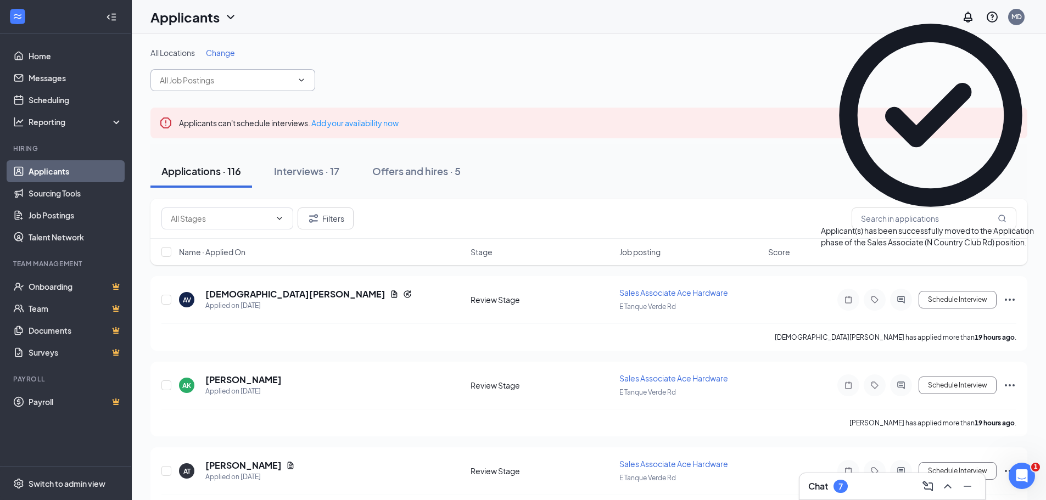
click at [233, 88] on span at bounding box center [232, 80] width 165 height 22
click at [246, 80] on input "text" at bounding box center [226, 80] width 133 height 12
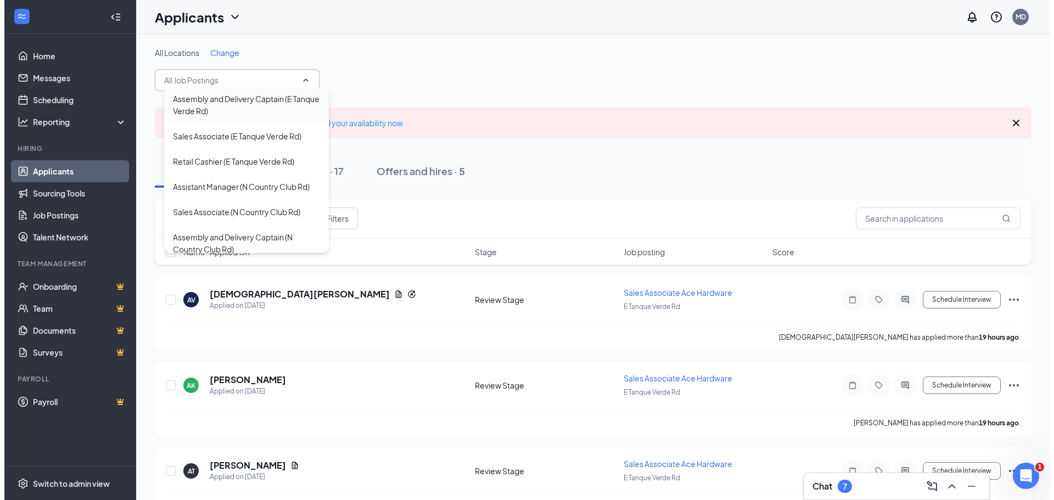
scroll to position [220, 0]
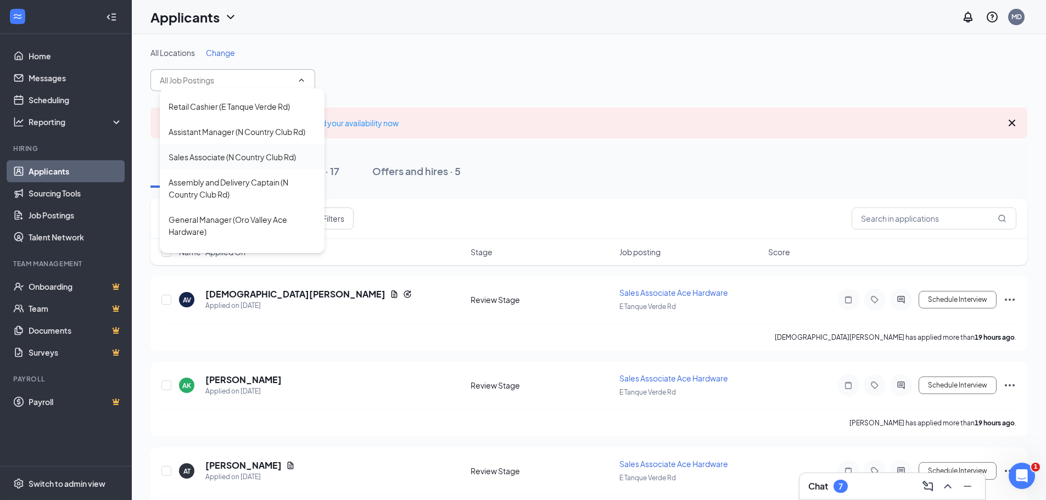
click at [262, 163] on div "Sales Associate (N Country Club Rd)" at bounding box center [231, 157] width 127 height 12
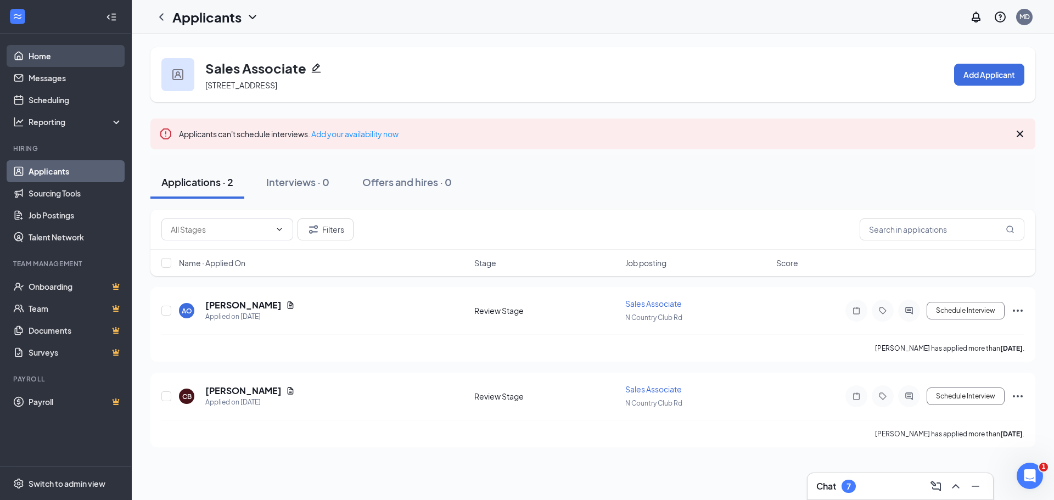
click at [36, 65] on link "Home" at bounding box center [76, 56] width 94 height 22
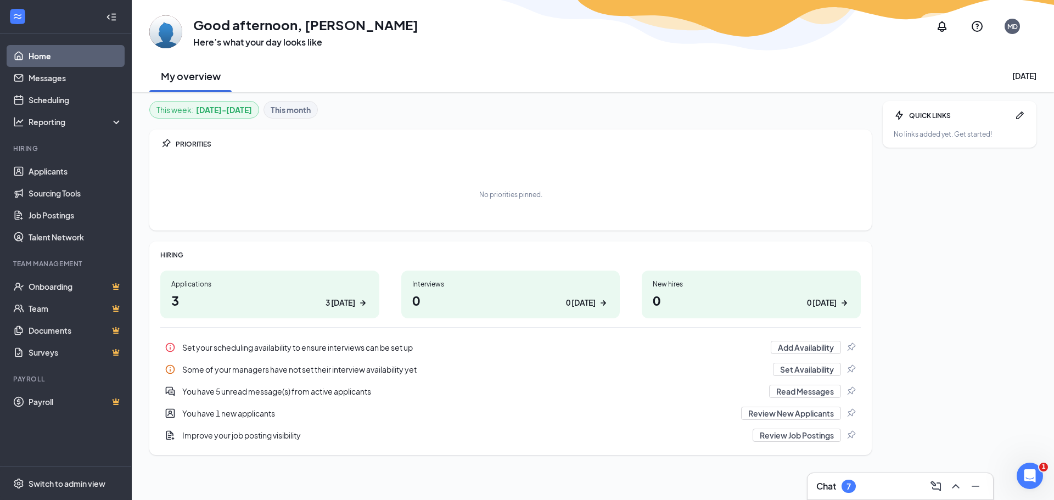
click at [74, 58] on link "Home" at bounding box center [76, 56] width 94 height 22
